Goal: Information Seeking & Learning: Find specific fact

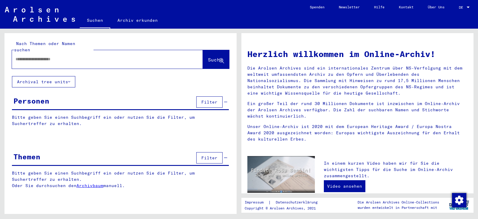
click at [95, 56] on input "text" at bounding box center [100, 59] width 169 height 6
type input "**********"
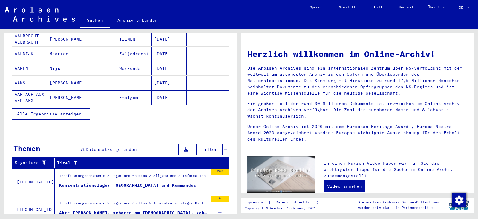
scroll to position [90, 0]
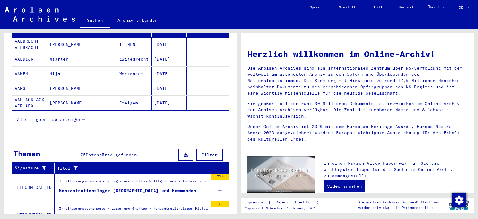
click at [190, 117] on div "Alle Ergebnisse anzeigen" at bounding box center [120, 119] width 217 height 17
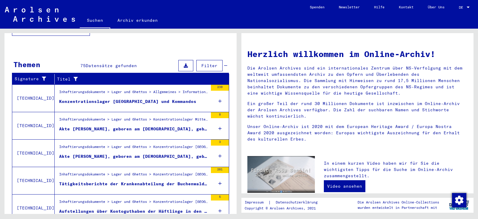
scroll to position [197, 0]
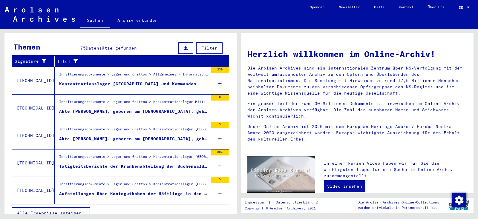
click at [64, 211] on span "Alle Ergebnisse anzeigen" at bounding box center [49, 213] width 65 height 5
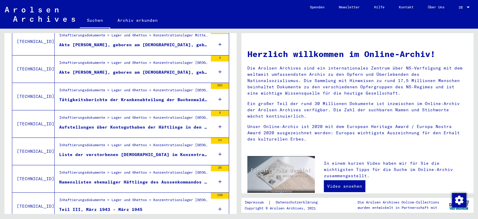
scroll to position [155, 0]
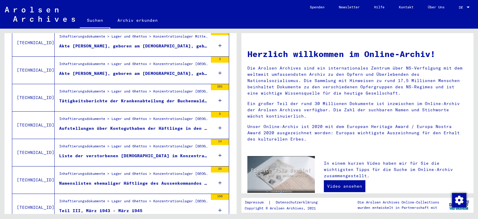
click at [147, 71] on div "Akte [PERSON_NAME], geboren am [DEMOGRAPHIC_DATA], geboren in [GEOGRAPHIC_DATA]" at bounding box center [133, 74] width 149 height 6
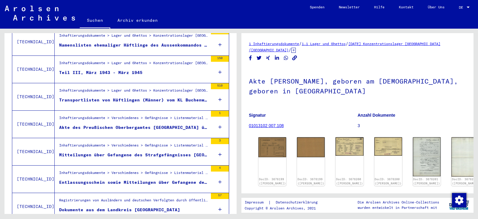
scroll to position [290, 0]
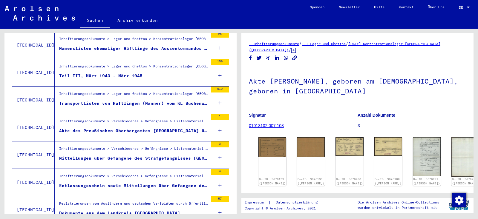
click at [165, 119] on div "Inhaftierungsdokumente > Verschiedenes > Gefängnisse > Listenmaterial Gruppe P.…" at bounding box center [133, 123] width 149 height 8
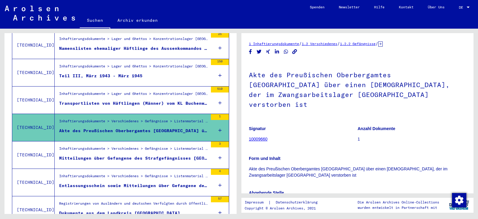
click at [153, 100] on div "Transportlisten von Häftlingen (Männer) vom KL Buchenwald in Außenkommandos (Un…" at bounding box center [133, 103] width 149 height 6
